Goal: Task Accomplishment & Management: Complete application form

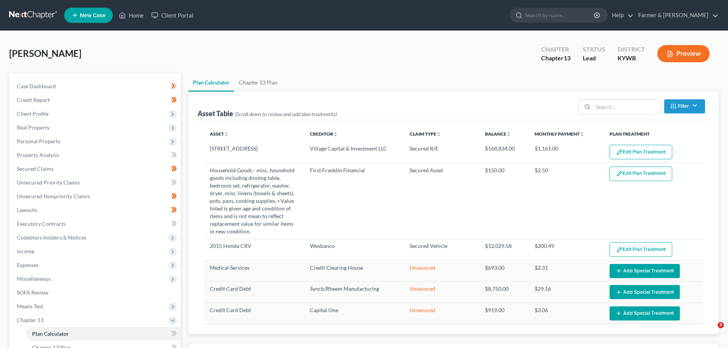
select select "59"
click at [138, 15] on link "Home" at bounding box center [131, 15] width 32 height 14
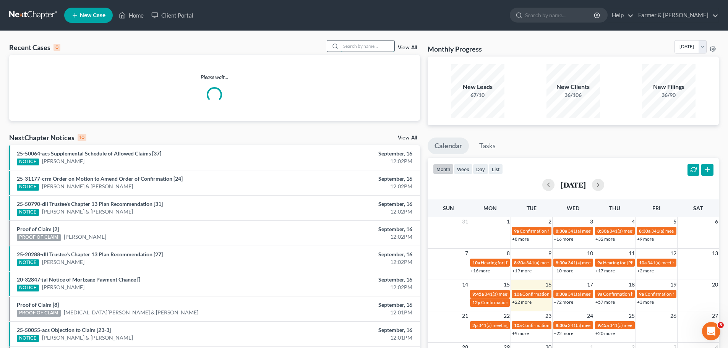
click at [370, 48] on input "search" at bounding box center [367, 46] width 53 height 11
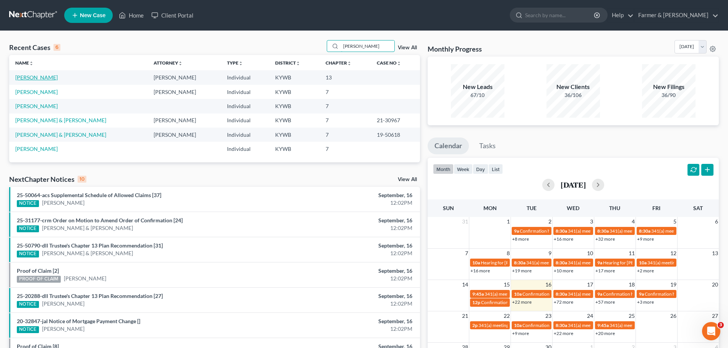
type input "[PERSON_NAME]"
click at [32, 77] on link "[PERSON_NAME]" at bounding box center [36, 77] width 42 height 6
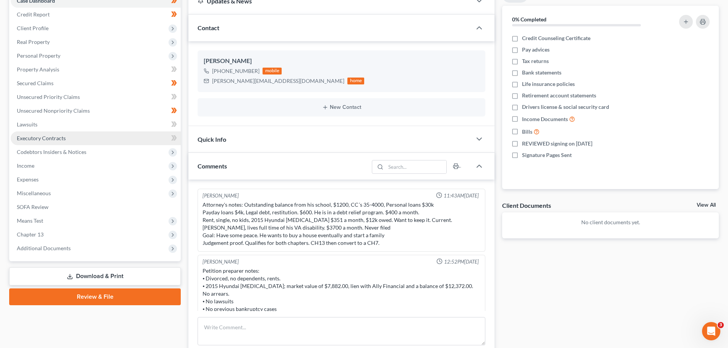
scroll to position [115, 0]
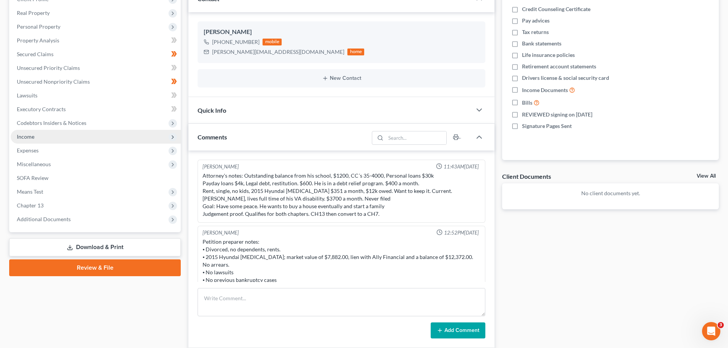
click at [76, 142] on span "Income" at bounding box center [96, 137] width 170 height 14
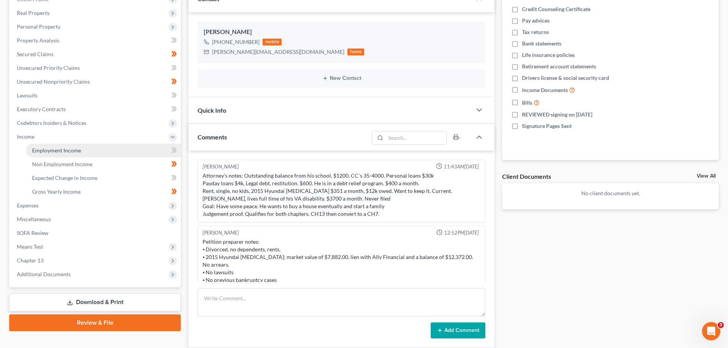
click at [80, 149] on span "Employment Income" at bounding box center [56, 150] width 49 height 6
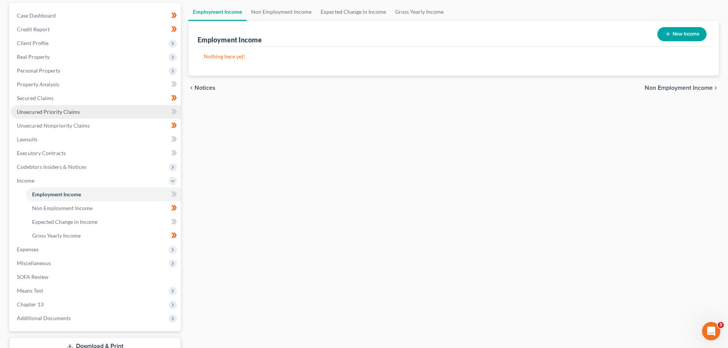
scroll to position [76, 0]
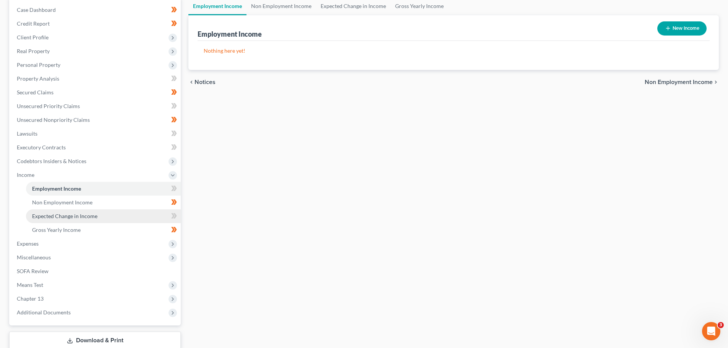
click at [97, 213] on link "Expected Change in Income" at bounding box center [103, 216] width 155 height 14
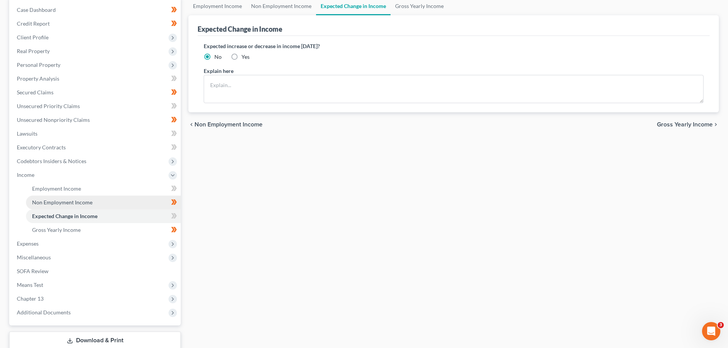
click at [97, 201] on link "Non Employment Income" at bounding box center [103, 203] width 155 height 14
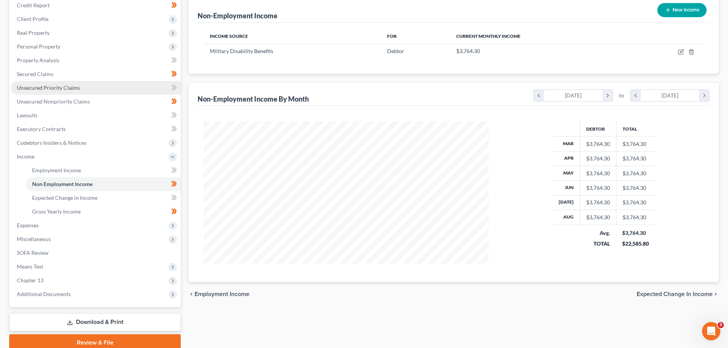
scroll to position [76, 0]
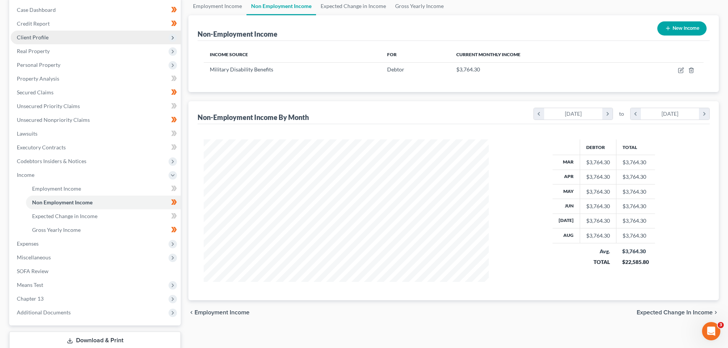
click at [56, 36] on span "Client Profile" at bounding box center [96, 38] width 170 height 14
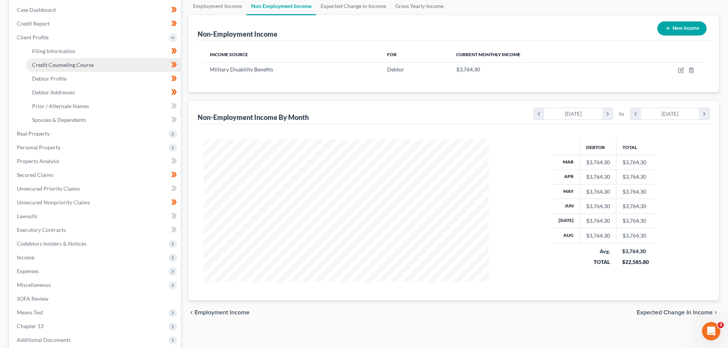
click at [67, 71] on link "Credit Counseling Course" at bounding box center [103, 65] width 155 height 14
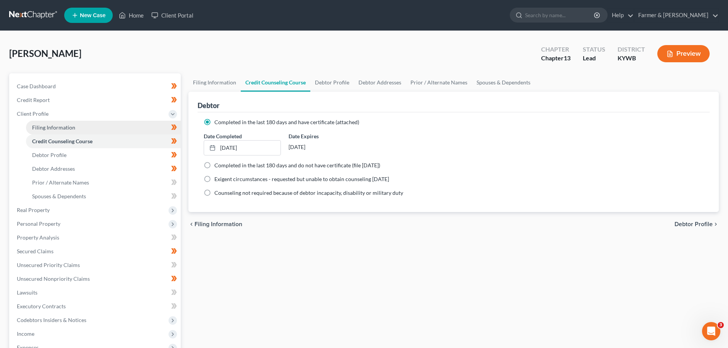
scroll to position [38, 0]
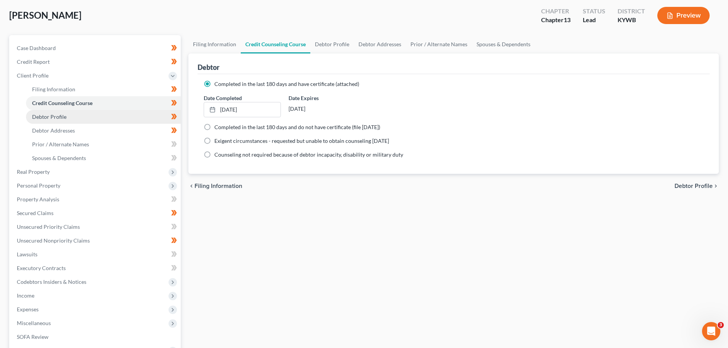
click at [67, 115] on link "Debtor Profile" at bounding box center [103, 117] width 155 height 14
select select "3"
select select "0"
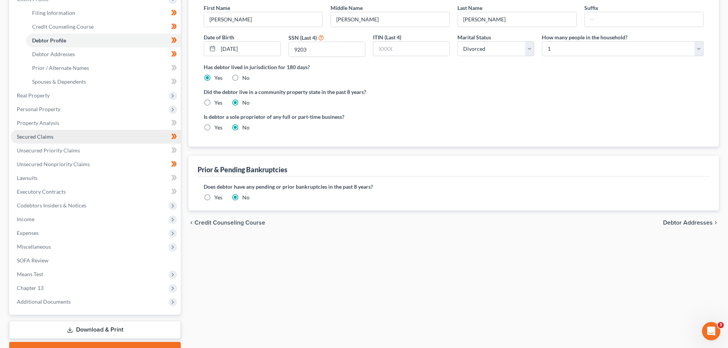
scroll to position [153, 0]
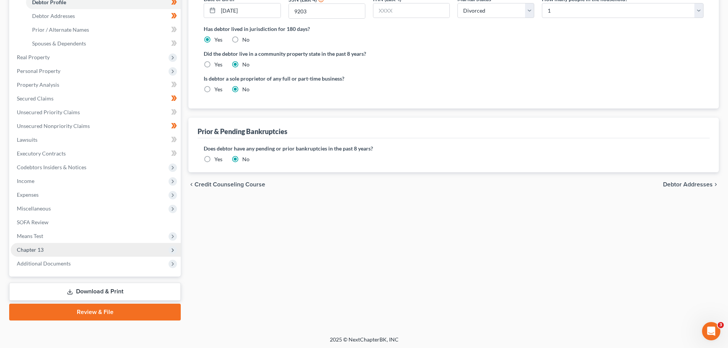
click at [47, 253] on span "Chapter 13" at bounding box center [96, 250] width 170 height 14
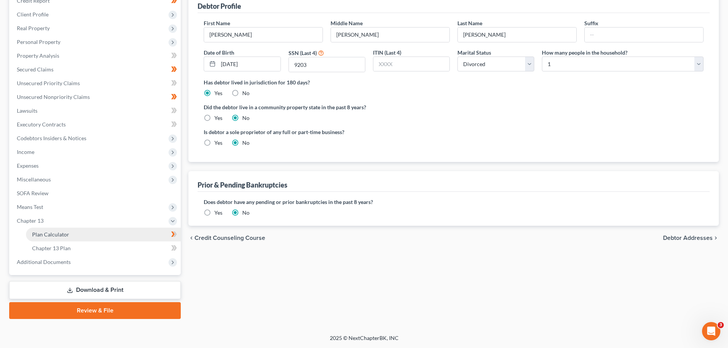
click at [56, 235] on span "Plan Calculator" at bounding box center [50, 234] width 37 height 6
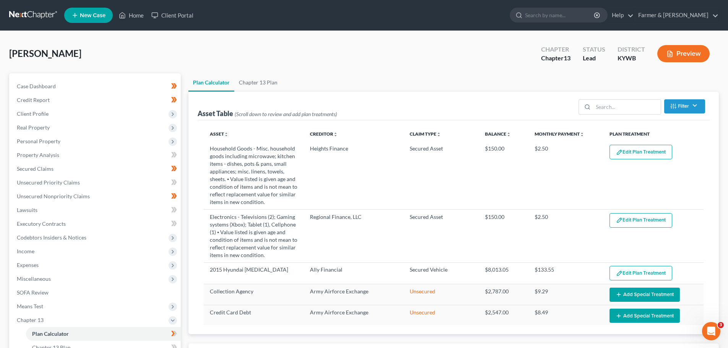
select select "59"
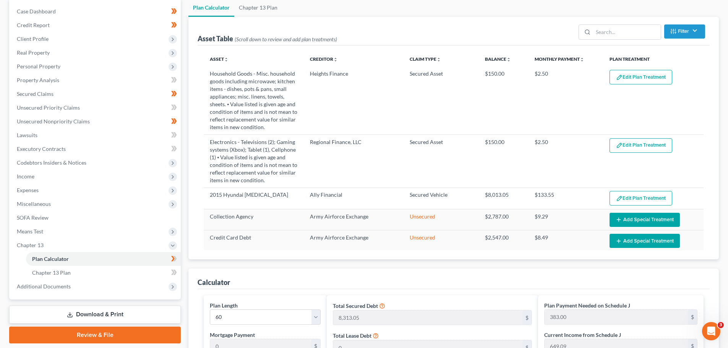
scroll to position [76, 0]
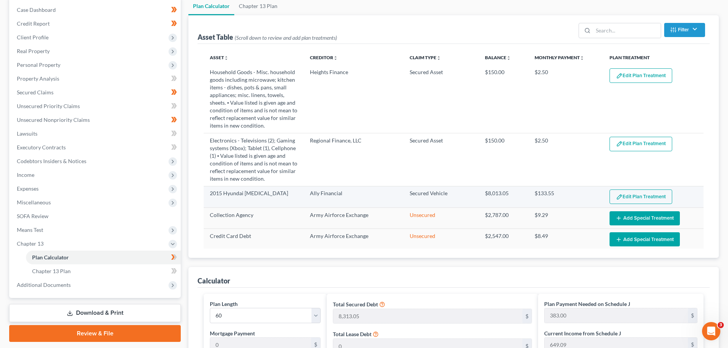
click at [646, 194] on button "Edit Plan Treatment" at bounding box center [641, 197] width 63 height 15
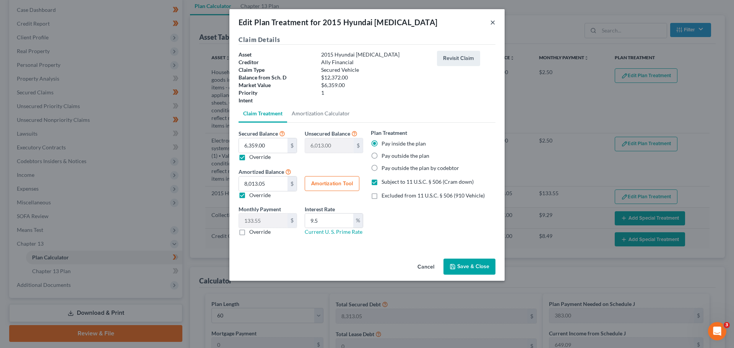
click at [490, 24] on button "×" at bounding box center [492, 22] width 5 height 9
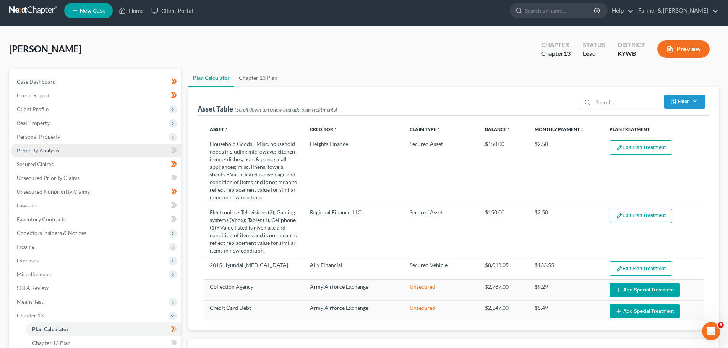
scroll to position [0, 0]
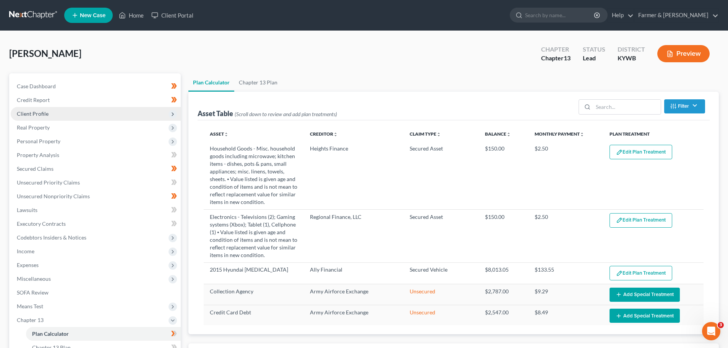
click at [30, 112] on span "Client Profile" at bounding box center [33, 113] width 32 height 6
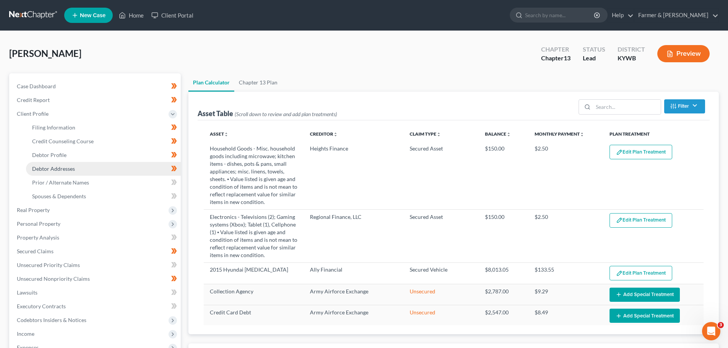
click at [68, 171] on span "Debtor Addresses" at bounding box center [53, 168] width 43 height 6
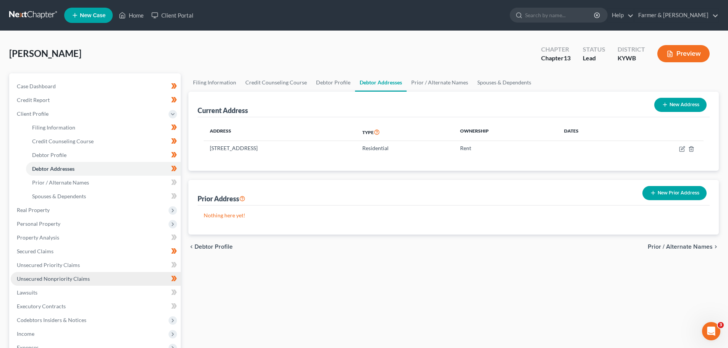
click at [74, 272] on link "Unsecured Nonpriority Claims" at bounding box center [96, 279] width 170 height 14
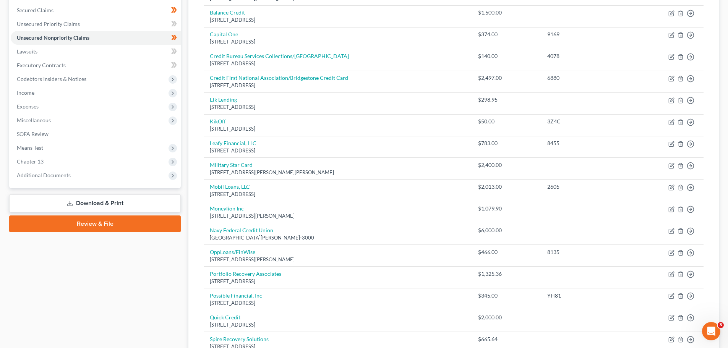
scroll to position [176, 0]
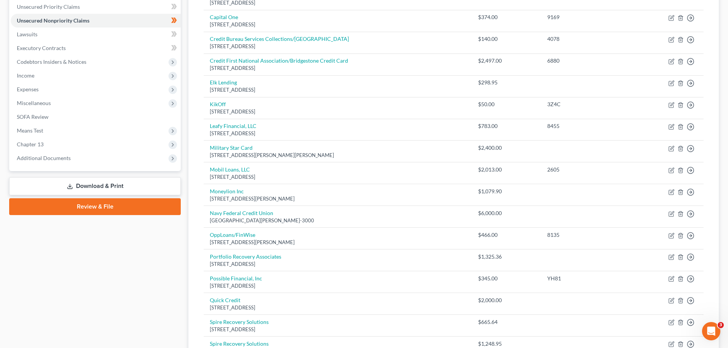
click at [186, 146] on div "Unsecured Nonpriority Claims New Claim Import CSV Export CSV Delete All Credito…" at bounding box center [454, 166] width 538 height 536
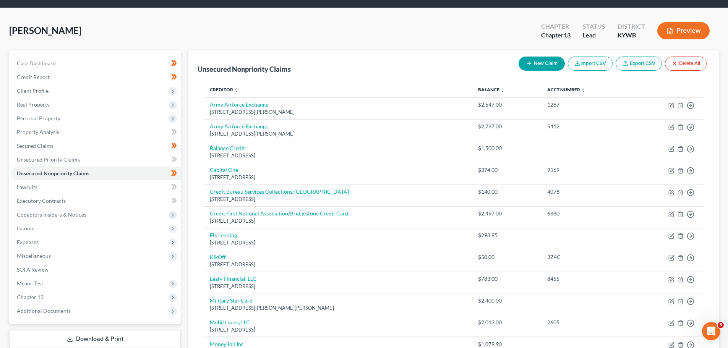
scroll to position [0, 0]
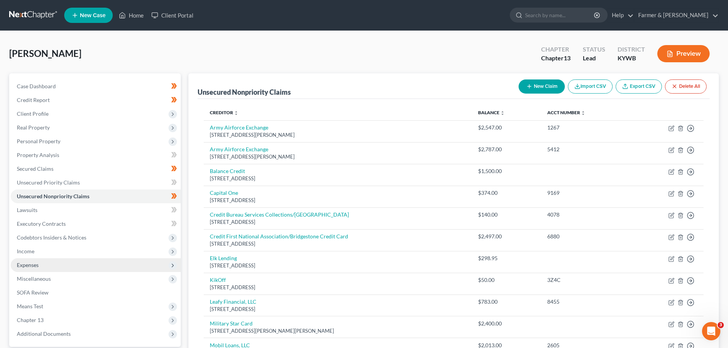
click at [58, 263] on span "Expenses" at bounding box center [96, 265] width 170 height 14
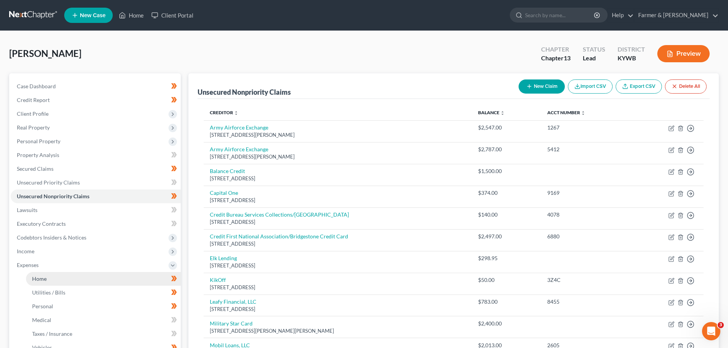
click at [60, 276] on link "Home" at bounding box center [103, 279] width 155 height 14
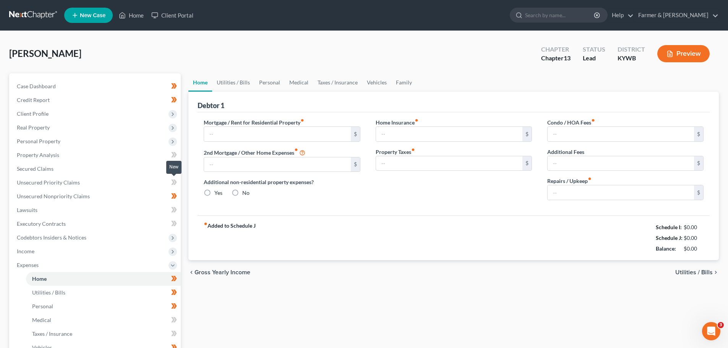
type input "900.00"
type input "0.00"
radio input "true"
type input "0.00"
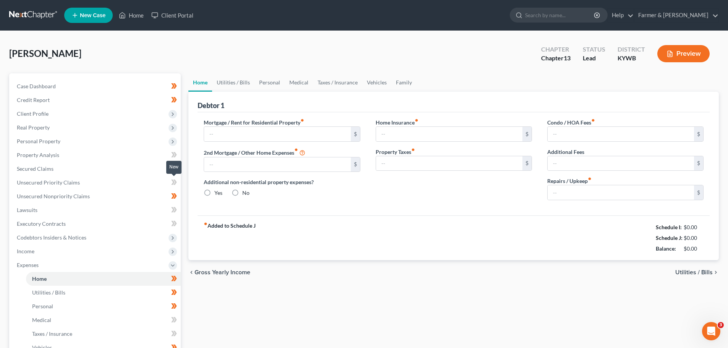
type input "0.00"
click at [237, 84] on link "Utilities / Bills" at bounding box center [233, 82] width 42 height 18
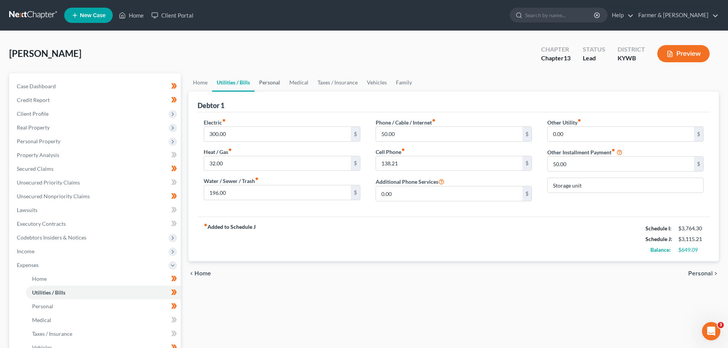
click at [272, 84] on link "Personal" at bounding box center [270, 82] width 30 height 18
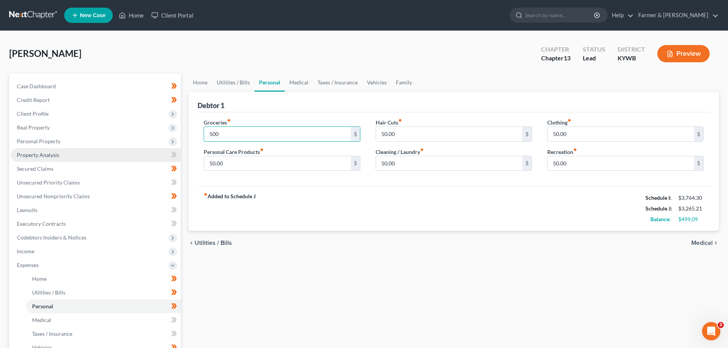
type input "500"
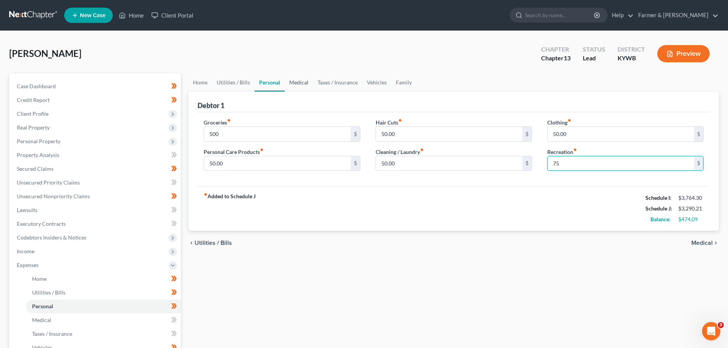
type input "75"
click at [292, 81] on link "Medical" at bounding box center [299, 82] width 28 height 18
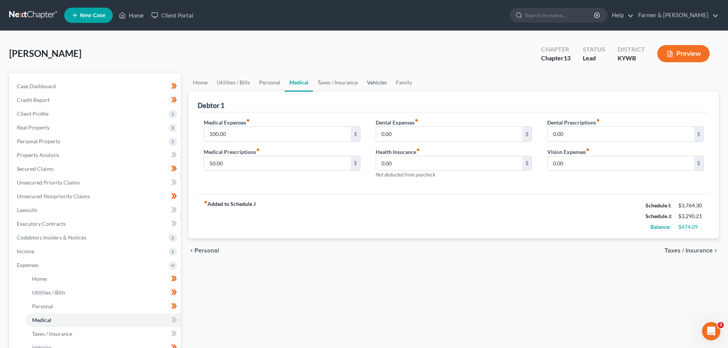
click at [379, 83] on link "Vehicles" at bounding box center [376, 82] width 29 height 18
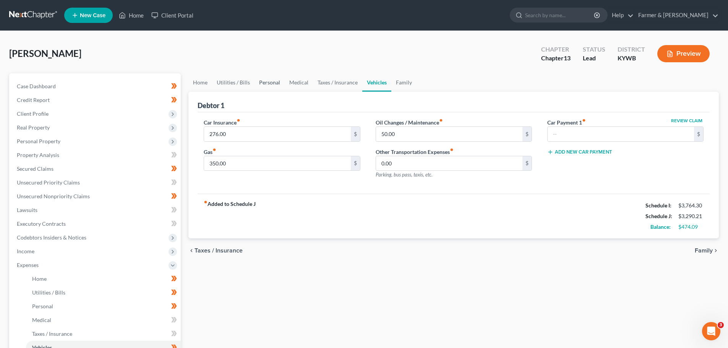
click at [260, 78] on link "Personal" at bounding box center [270, 82] width 30 height 18
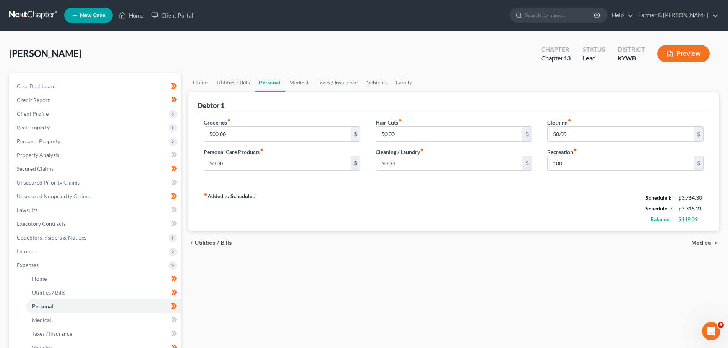
click at [500, 181] on div "Groceries fiber_manual_record 500.00 $ Personal Care Products fiber_manual_reco…" at bounding box center [454, 149] width 512 height 74
click at [73, 198] on span "Unsecured Nonpriority Claims" at bounding box center [53, 196] width 73 height 6
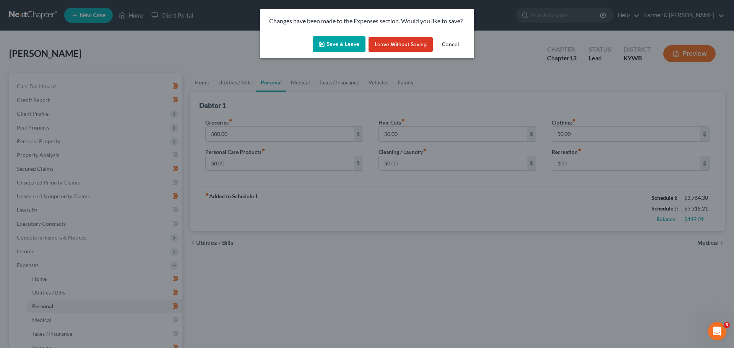
click at [338, 44] on button "Save & Leave" at bounding box center [339, 44] width 53 height 16
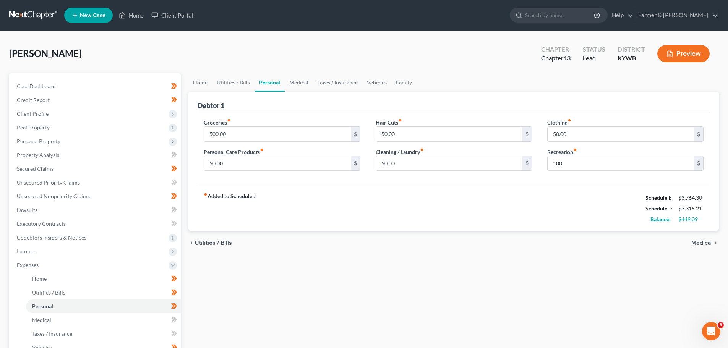
type input "100.00"
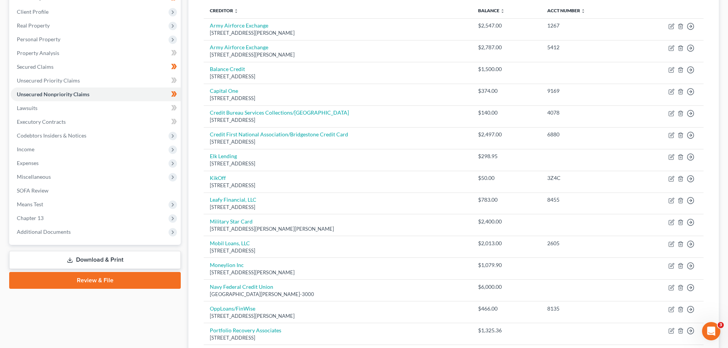
scroll to position [99, 0]
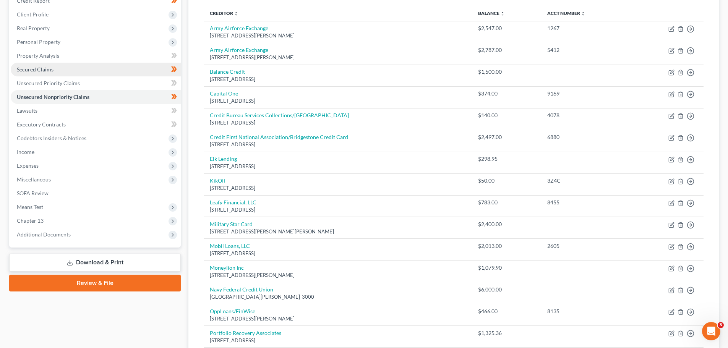
click at [83, 66] on link "Secured Claims" at bounding box center [96, 70] width 170 height 14
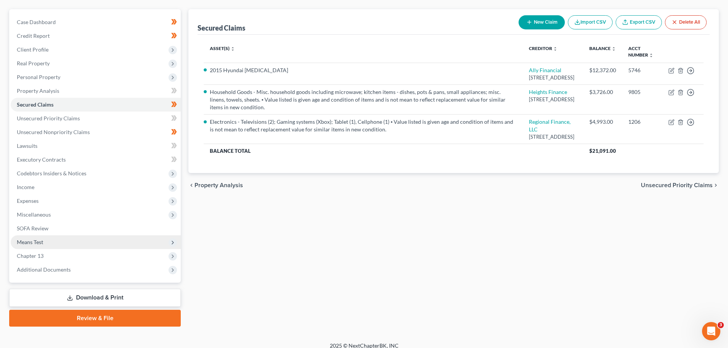
scroll to position [72, 0]
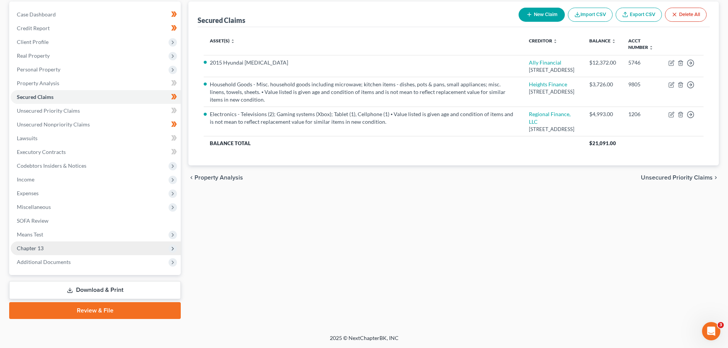
click at [106, 249] on span "Chapter 13" at bounding box center [96, 249] width 170 height 14
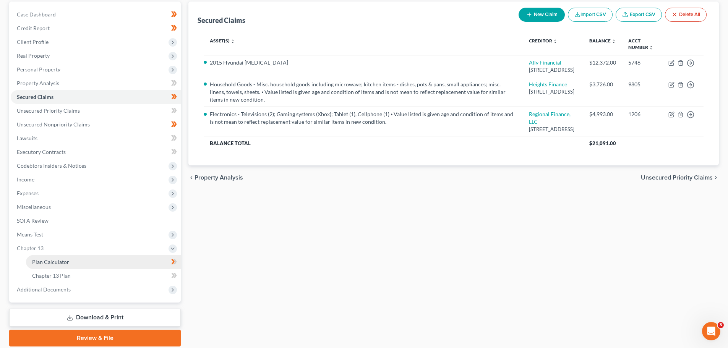
click at [66, 265] on link "Plan Calculator" at bounding box center [103, 262] width 155 height 14
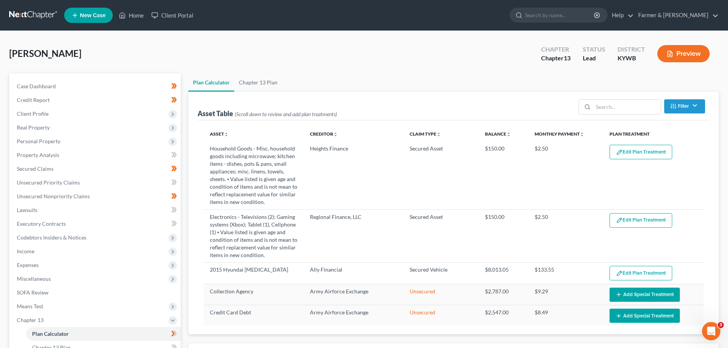
click at [182, 220] on div "Case Dashboard Payments Invoices Payments Payments Credit Report Client Profile" at bounding box center [94, 271] width 179 height 396
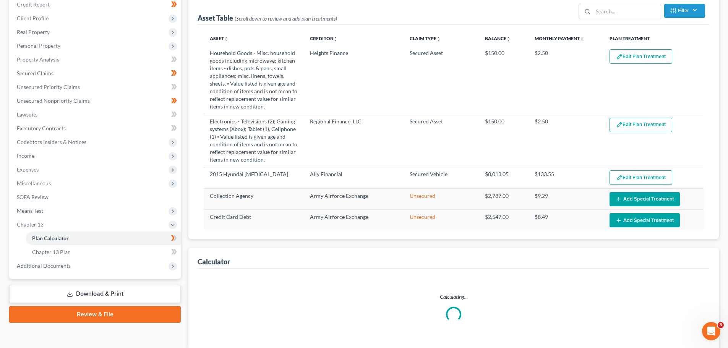
select select "59"
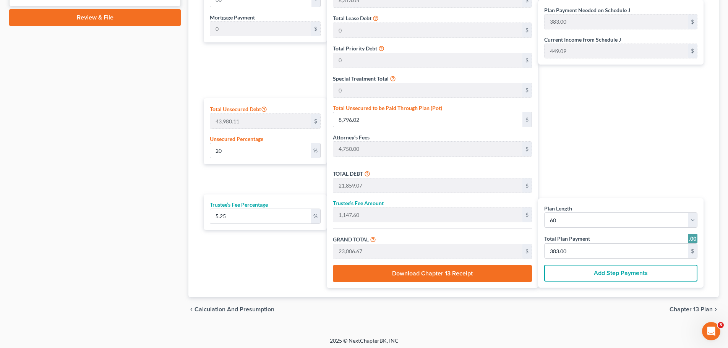
scroll to position [395, 0]
